Goal: Find specific page/section: Find specific page/section

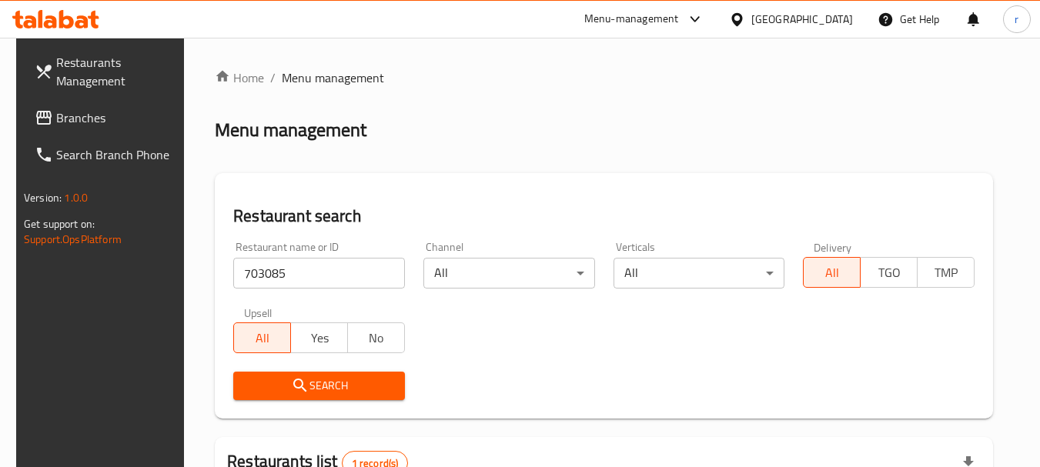
scroll to position [154, 0]
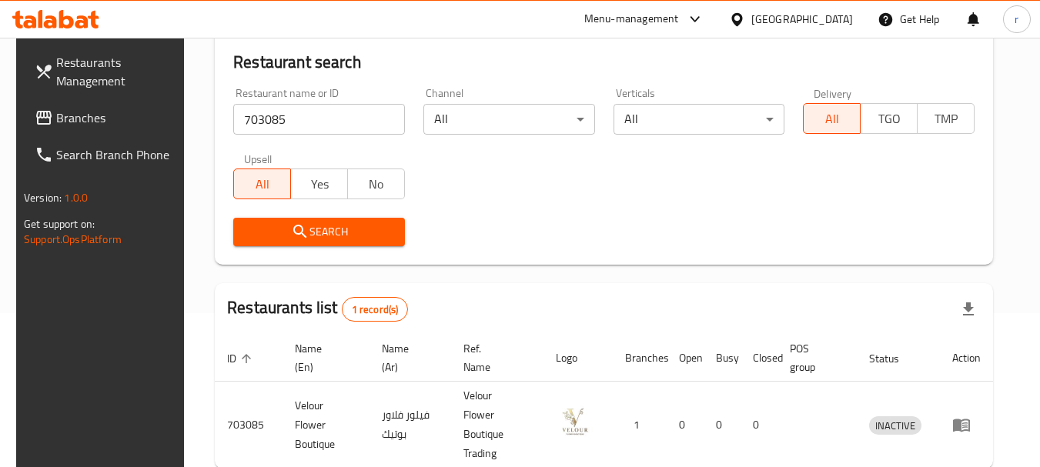
click at [859, 11] on div "[GEOGRAPHIC_DATA]" at bounding box center [791, 19] width 149 height 37
click at [827, 26] on div "[GEOGRAPHIC_DATA]" at bounding box center [802, 19] width 102 height 17
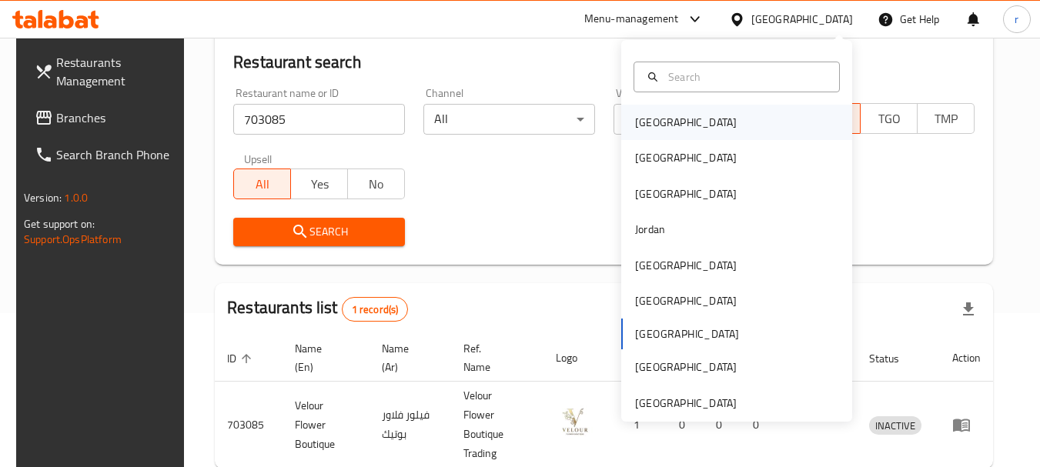
click at [641, 122] on div "[GEOGRAPHIC_DATA]" at bounding box center [686, 122] width 102 height 17
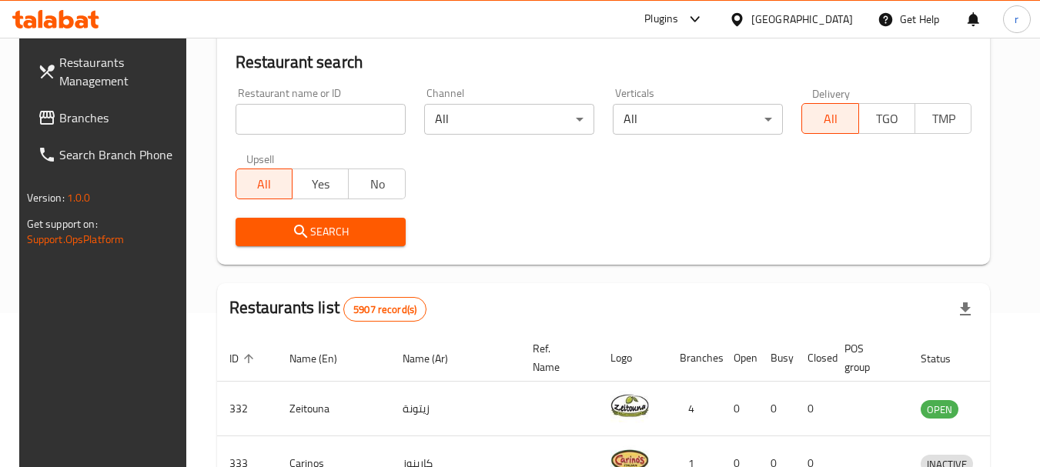
click at [59, 116] on span "Branches" at bounding box center [120, 118] width 122 height 18
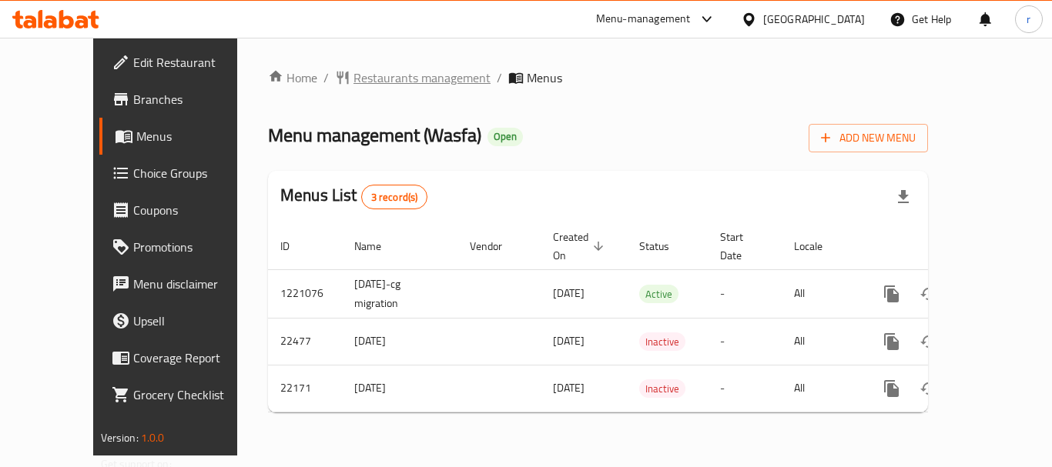
click at [353, 79] on span "Restaurants management" at bounding box center [421, 78] width 137 height 18
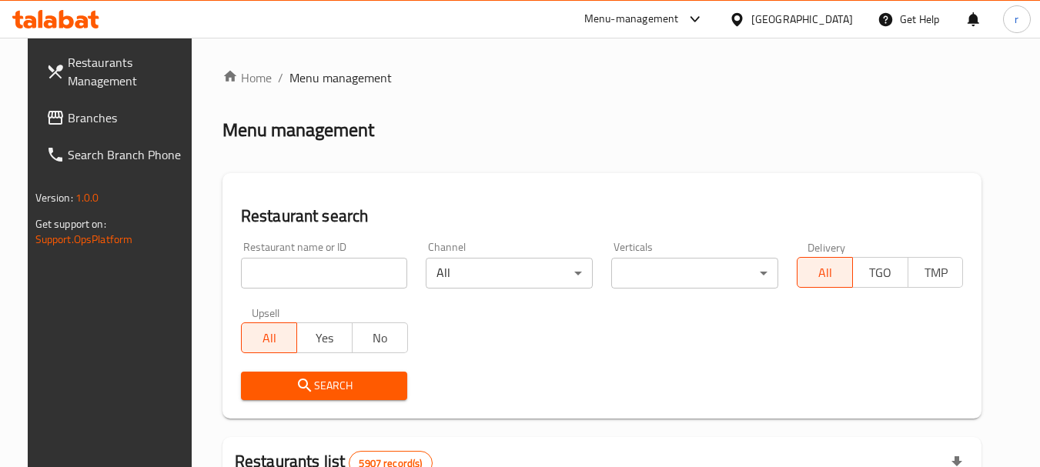
click at [317, 277] on input "search" at bounding box center [324, 273] width 167 height 31
paste input "11674"
type input "11674"
click button "Search" at bounding box center [324, 386] width 167 height 28
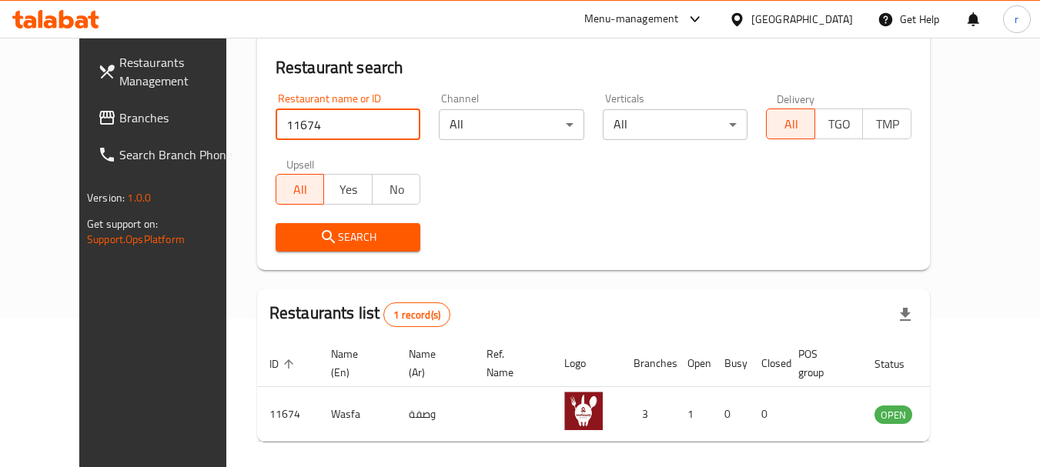
scroll to position [154, 0]
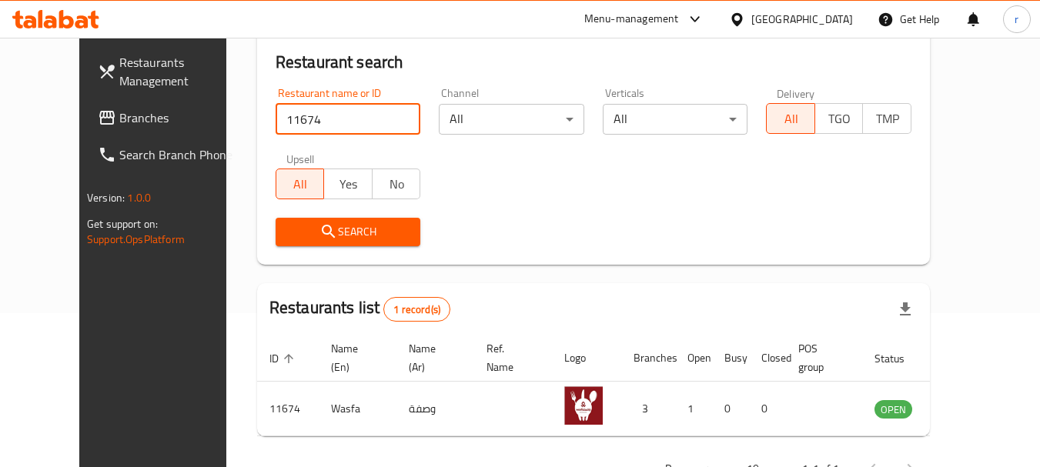
click at [826, 19] on div "[GEOGRAPHIC_DATA]" at bounding box center [802, 19] width 102 height 17
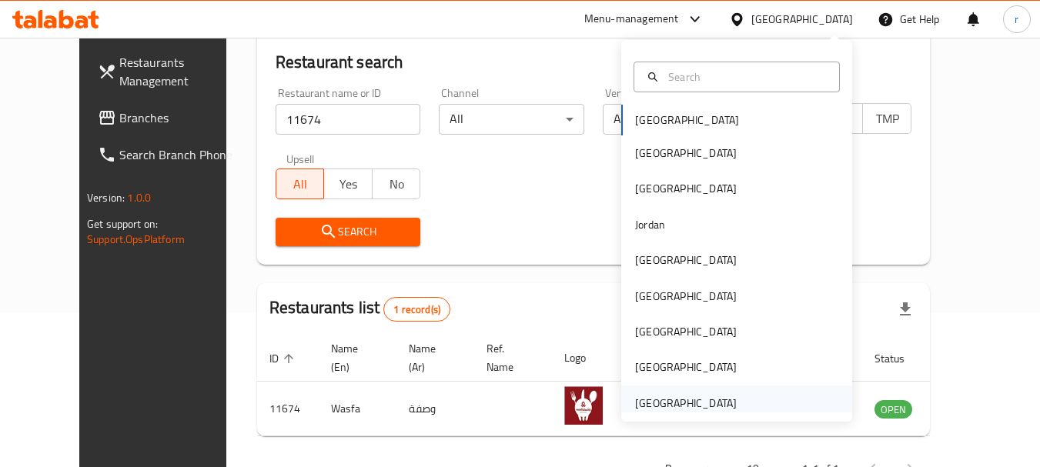
click at [675, 403] on div "[GEOGRAPHIC_DATA]" at bounding box center [686, 403] width 102 height 17
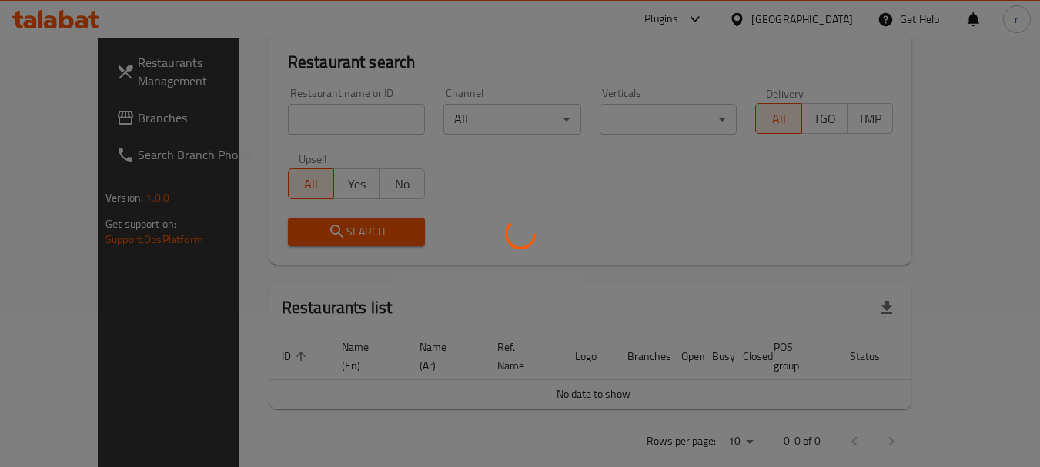
click at [50, 119] on div at bounding box center [520, 233] width 1040 height 467
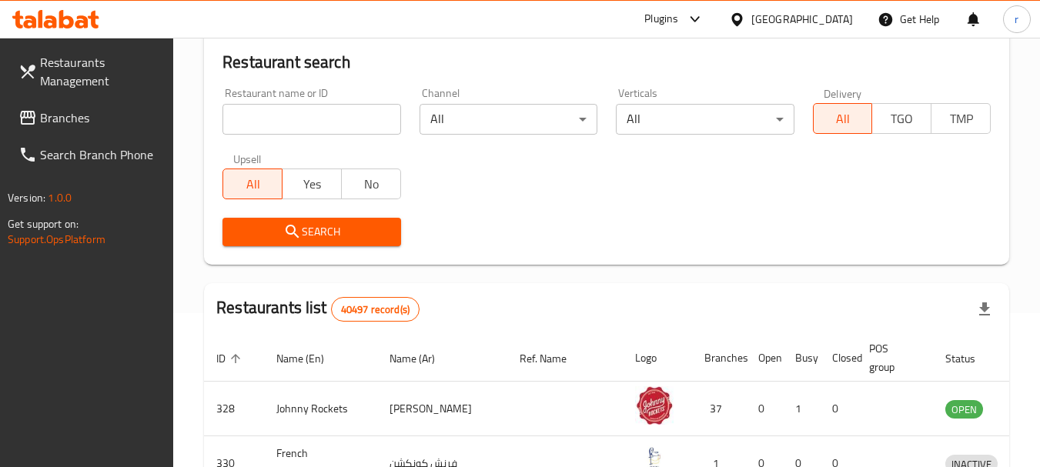
click at [50, 119] on span "Branches" at bounding box center [101, 118] width 122 height 18
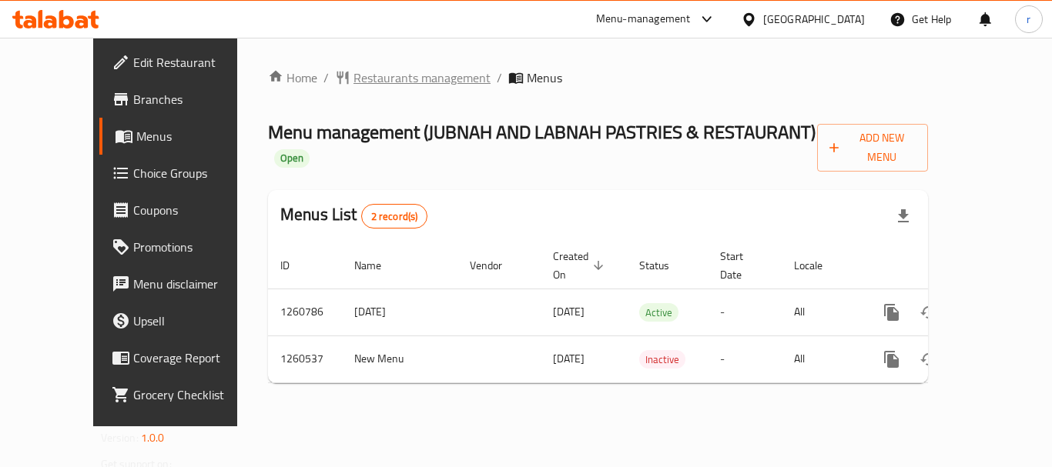
click at [353, 74] on span "Restaurants management" at bounding box center [421, 78] width 137 height 18
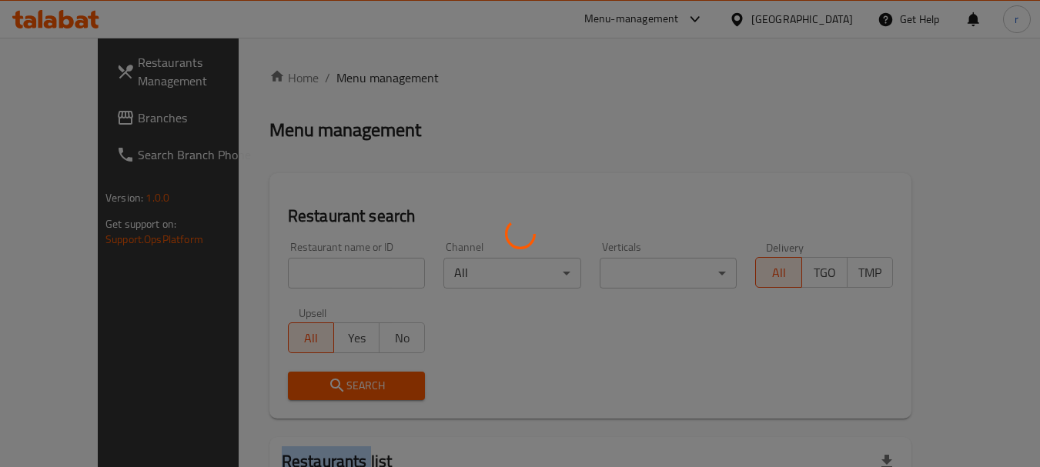
click at [341, 74] on div at bounding box center [520, 233] width 1040 height 467
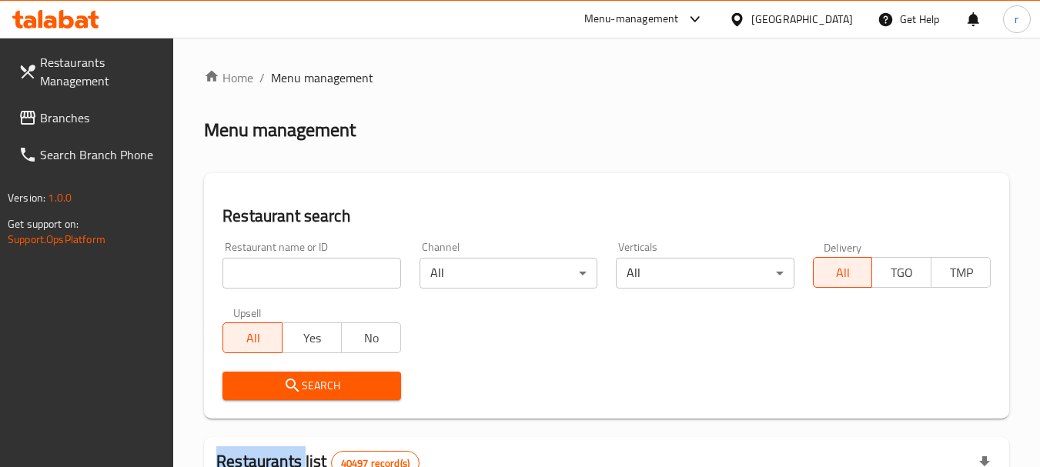
click at [266, 270] on input "search" at bounding box center [311, 273] width 178 height 31
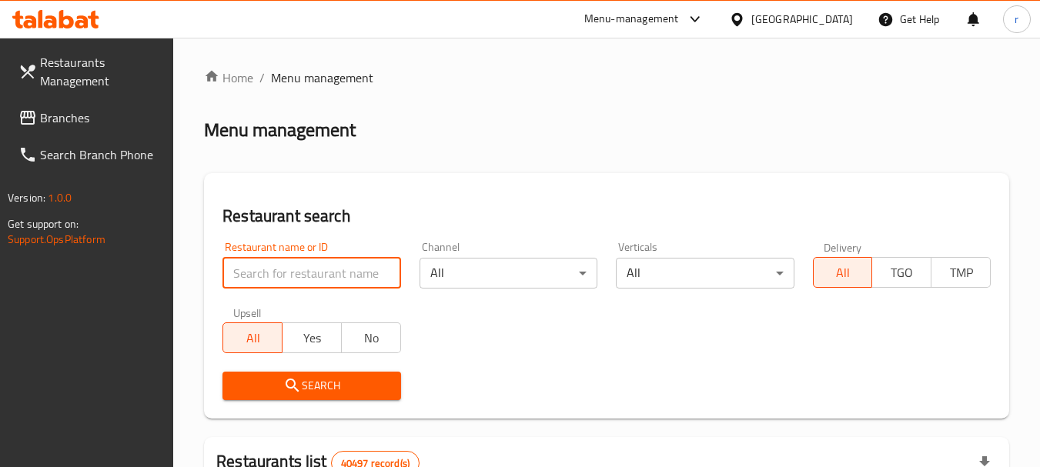
click at [266, 270] on input "search" at bounding box center [311, 273] width 178 height 31
paste input "684805"
type input "684805"
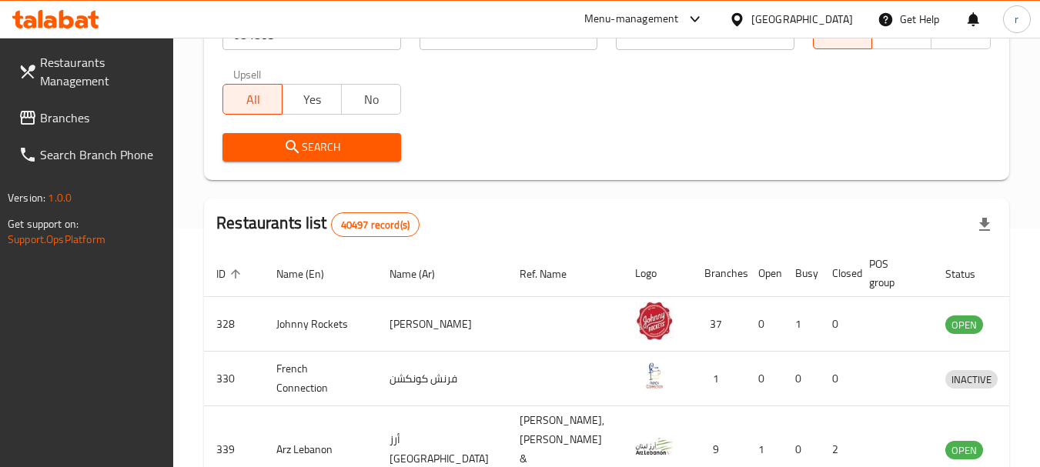
scroll to position [308, 0]
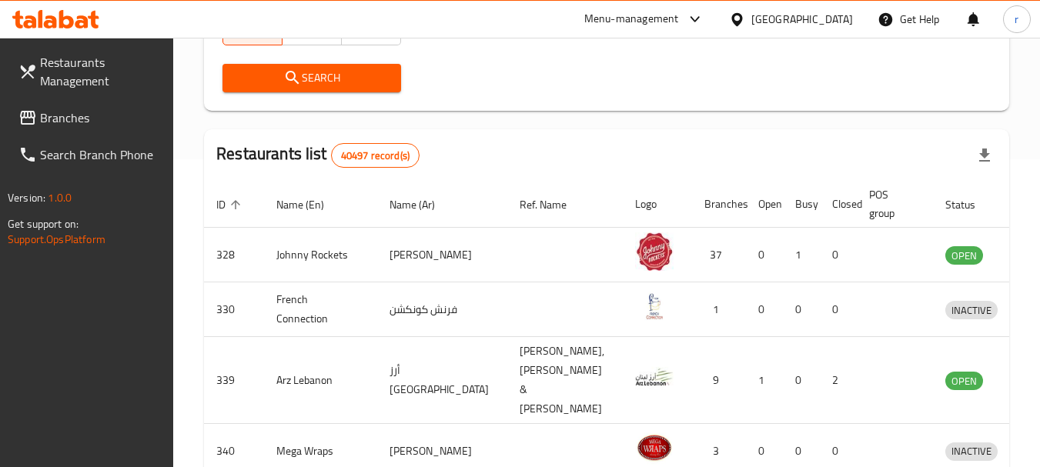
click at [345, 93] on div "Search" at bounding box center [311, 78] width 196 height 47
click at [345, 87] on span "Search" at bounding box center [311, 78] width 153 height 19
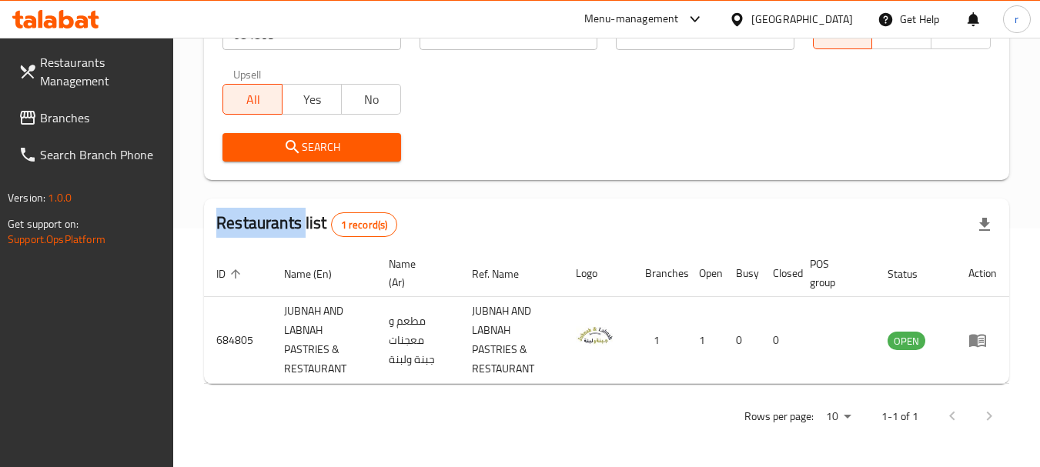
scroll to position [162, 0]
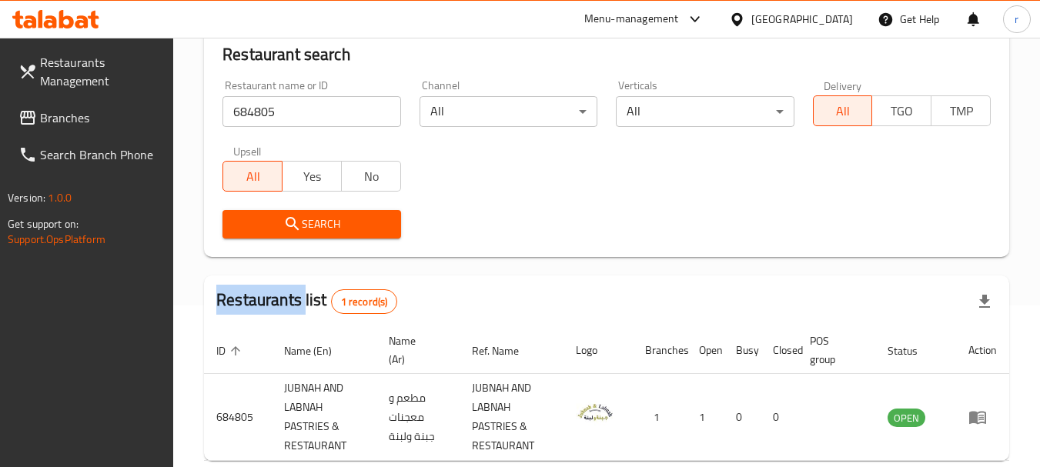
click at [72, 118] on span "Branches" at bounding box center [101, 118] width 122 height 18
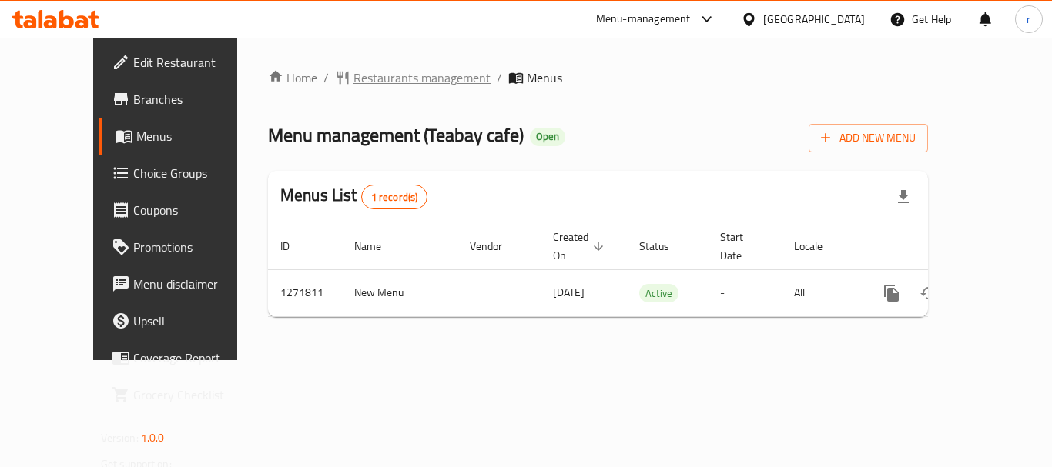
click at [362, 80] on span "Restaurants management" at bounding box center [421, 78] width 137 height 18
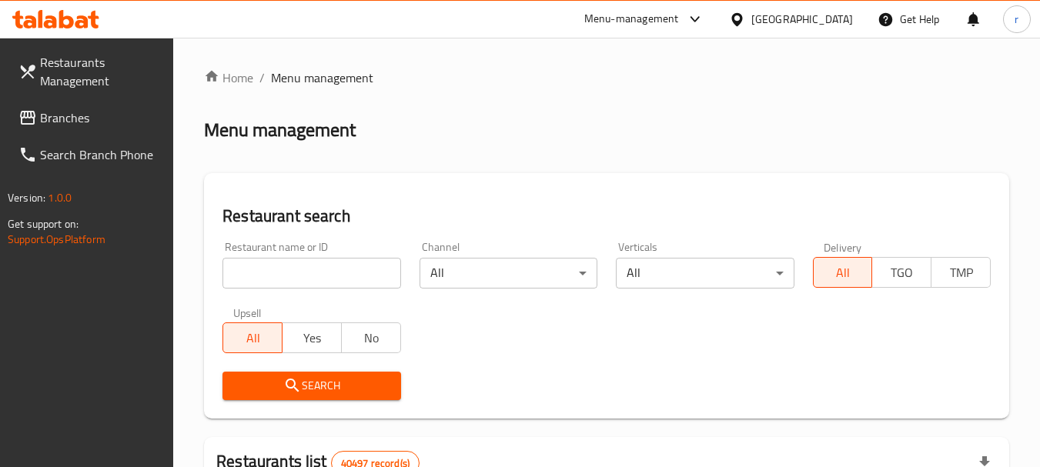
click at [303, 274] on input "search" at bounding box center [311, 273] width 178 height 31
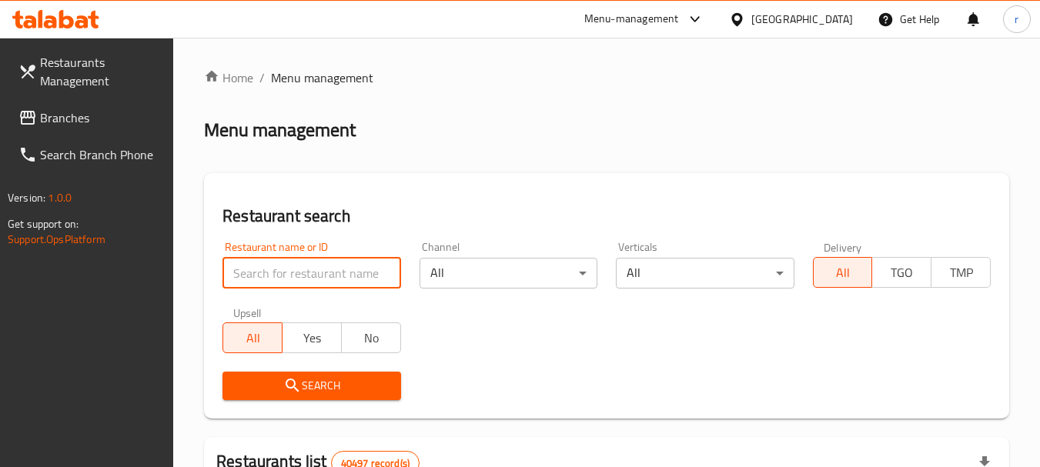
paste input "689863"
type input "689863"
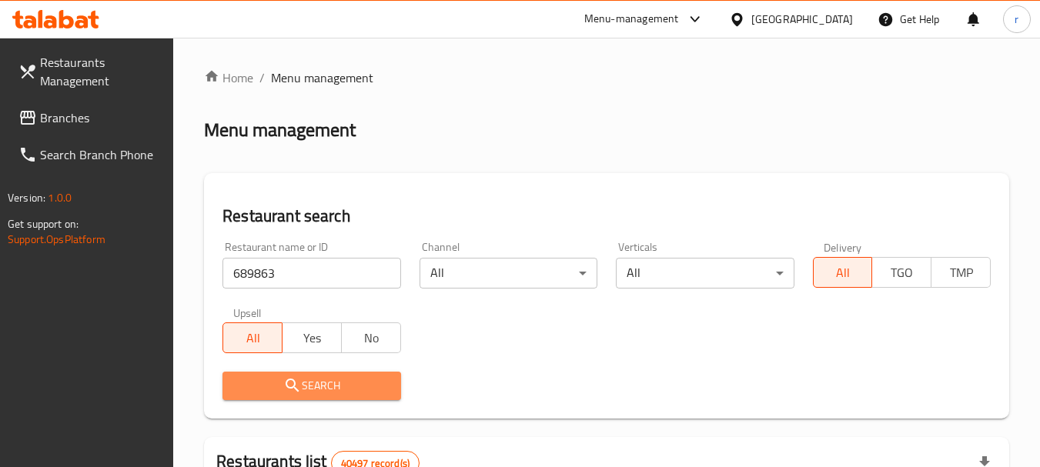
click at [319, 380] on span "Search" at bounding box center [311, 385] width 153 height 19
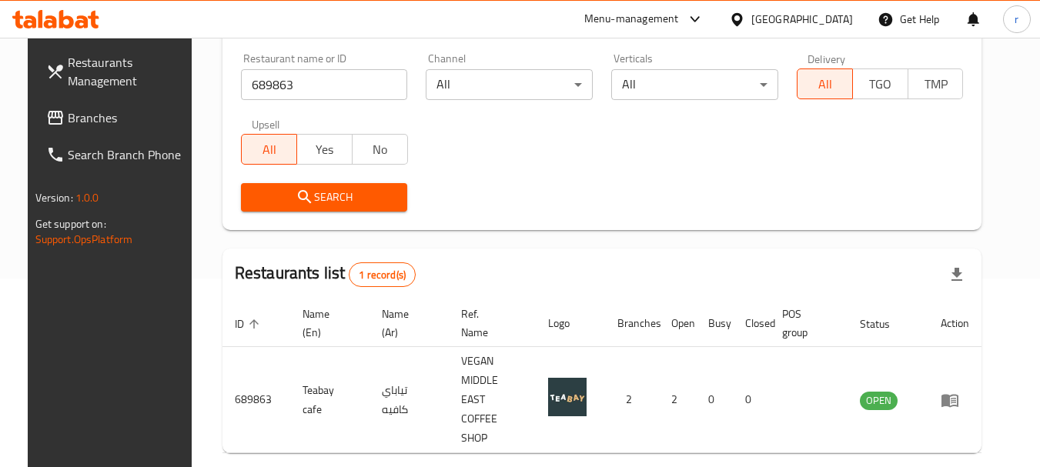
scroll to position [219, 0]
